Goal: Task Accomplishment & Management: Manage account settings

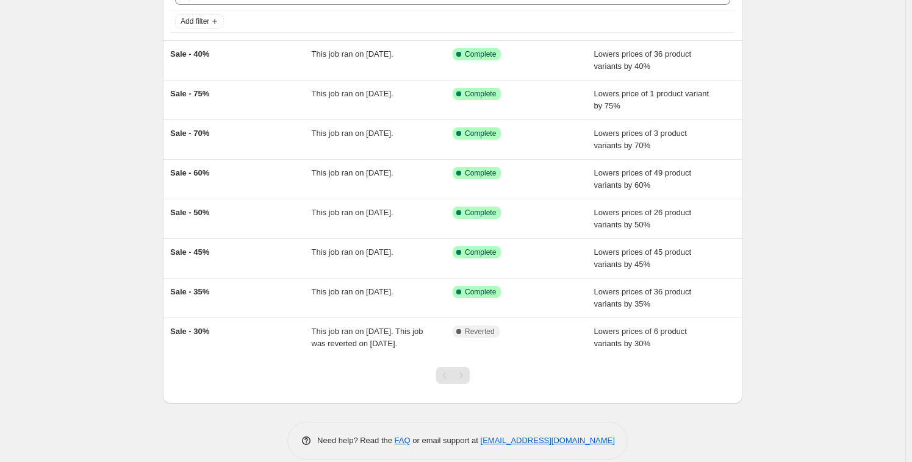
scroll to position [98, 0]
